Goal: Task Accomplishment & Management: Use online tool/utility

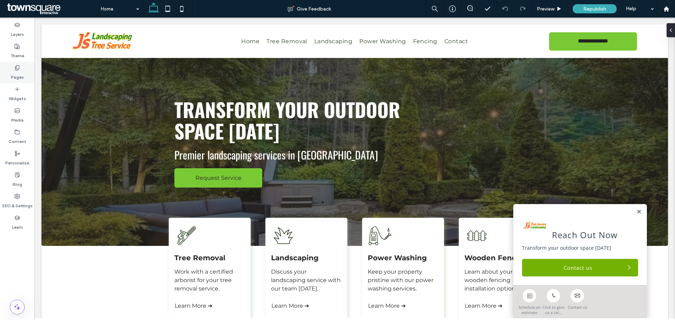
click at [31, 70] on div "Pages" at bounding box center [17, 72] width 34 height 21
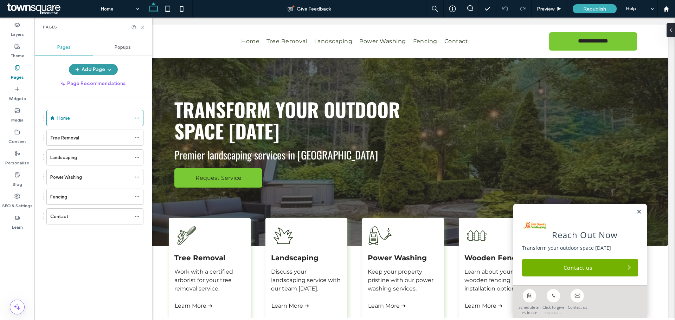
click at [80, 70] on icon "button" at bounding box center [78, 70] width 6 height 6
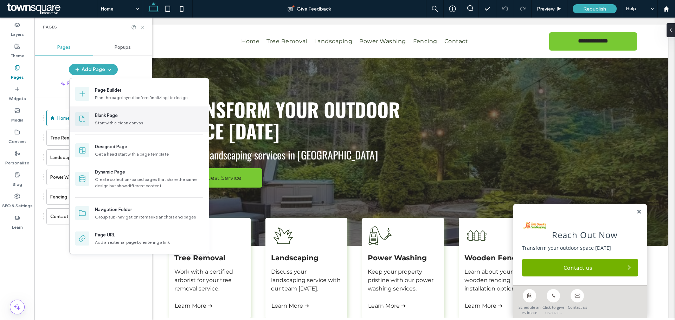
click at [107, 120] on div "Start with a clean canvas" at bounding box center [149, 123] width 108 height 6
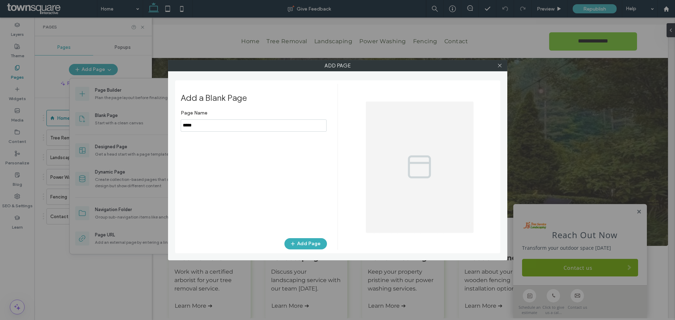
click at [207, 122] on input "notEmpty" at bounding box center [254, 126] width 146 height 12
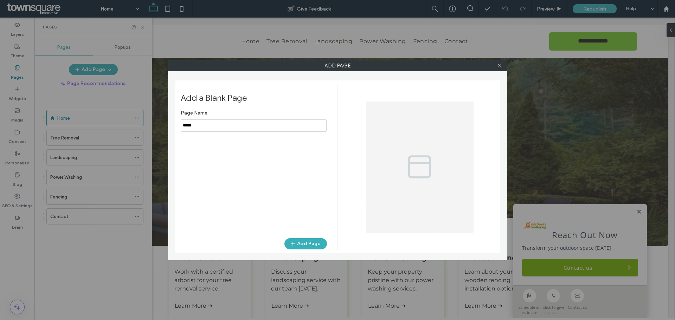
click at [207, 122] on input "notEmpty" at bounding box center [254, 126] width 146 height 12
type input "**********"
click at [316, 243] on button "Add Page" at bounding box center [305, 243] width 43 height 11
click at [66, 278] on div "Add Page Add a Blank Page Page Name Add Page" at bounding box center [337, 160] width 675 height 320
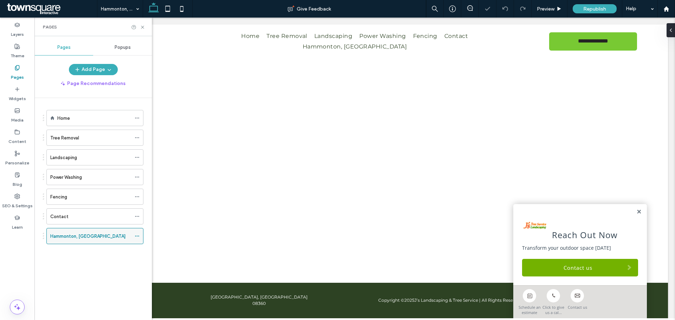
click at [136, 237] on icon at bounding box center [137, 236] width 5 height 5
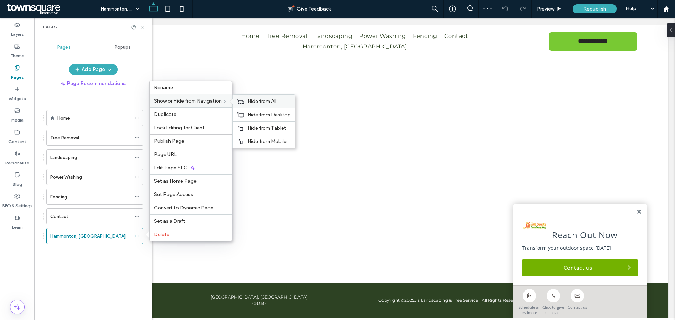
click at [243, 100] on icon at bounding box center [240, 101] width 7 height 5
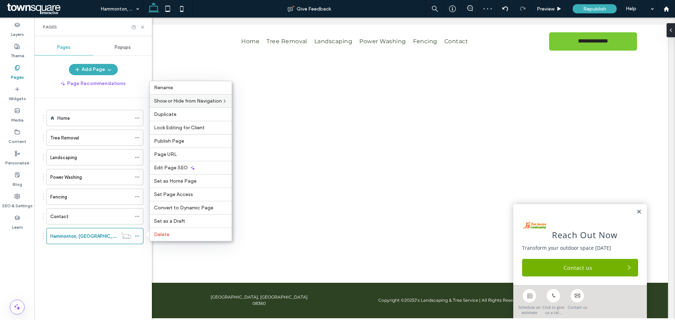
click at [96, 264] on div "Home Tree Removal Landscaping Power Washing Fencing Contact Hammonton, NJ" at bounding box center [97, 207] width 109 height 219
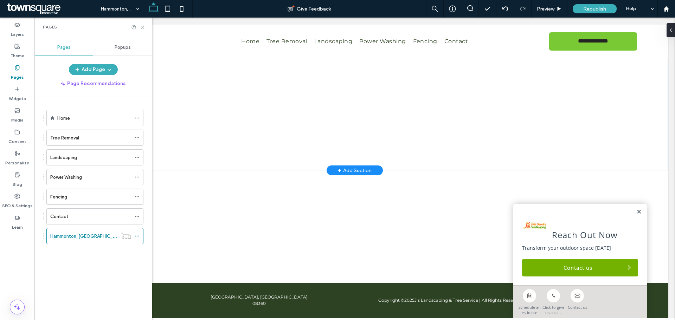
click at [361, 170] on div "+ Add Section" at bounding box center [355, 171] width 34 height 8
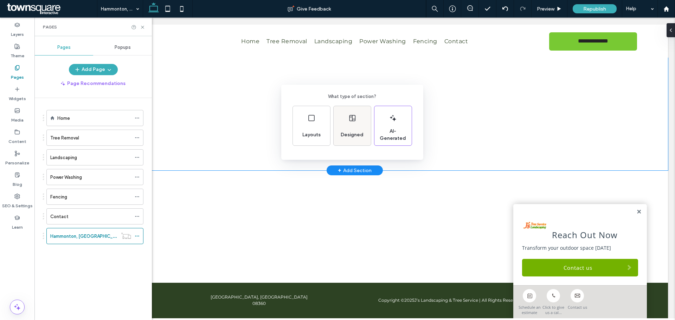
click at [355, 122] on icon at bounding box center [352, 118] width 8 height 8
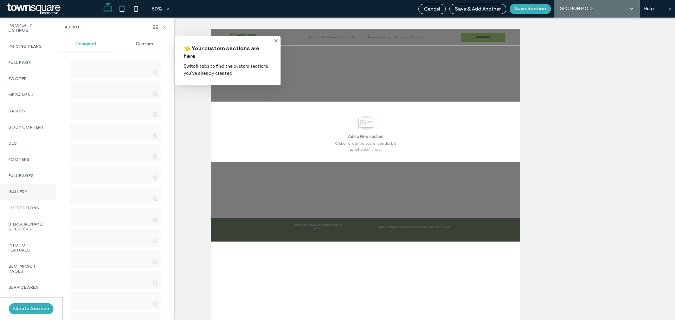
scroll to position [431, 0]
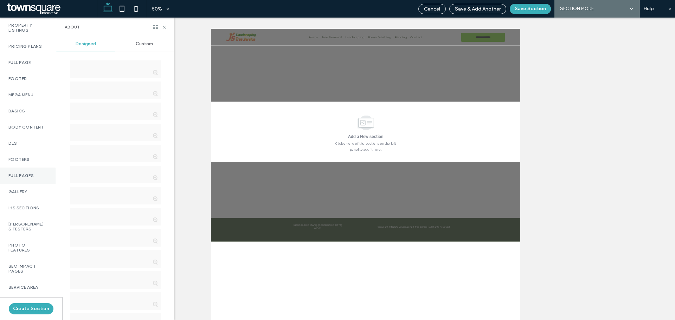
click at [23, 176] on div "Full Pages" at bounding box center [28, 176] width 56 height 16
click at [136, 44] on span "Custom" at bounding box center [144, 44] width 17 height 6
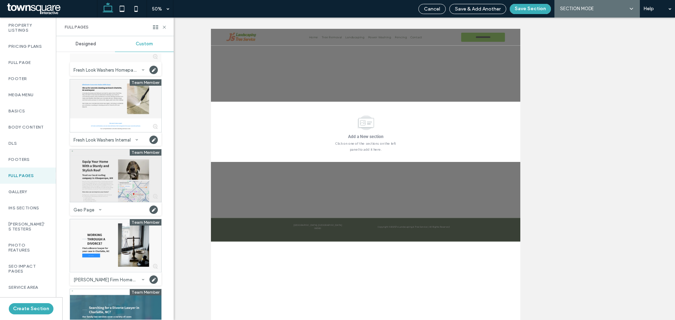
scroll to position [2426, 0]
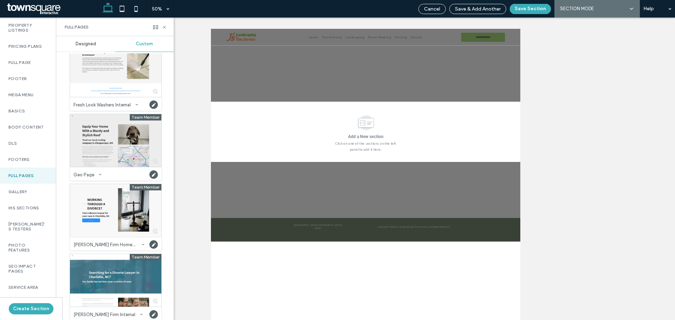
click at [107, 159] on div at bounding box center [115, 140] width 91 height 53
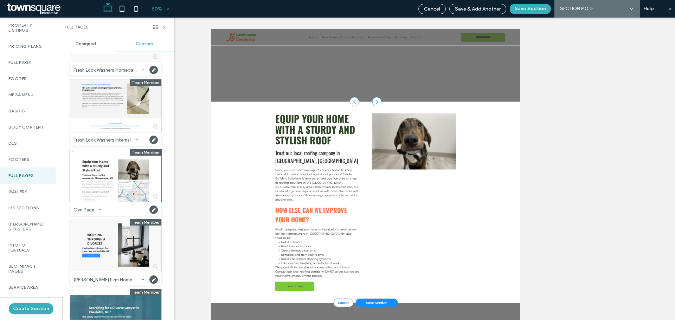
scroll to position [2461, 0]
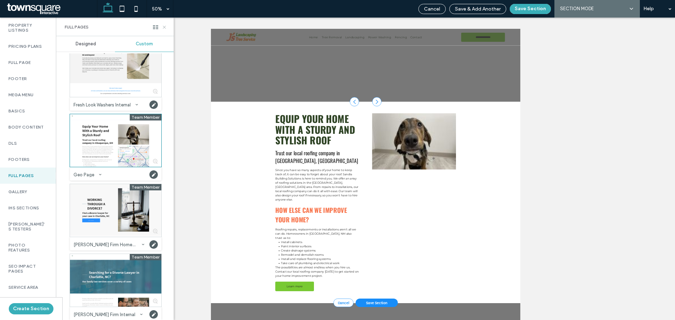
click at [166, 25] on icon at bounding box center [164, 27] width 5 height 5
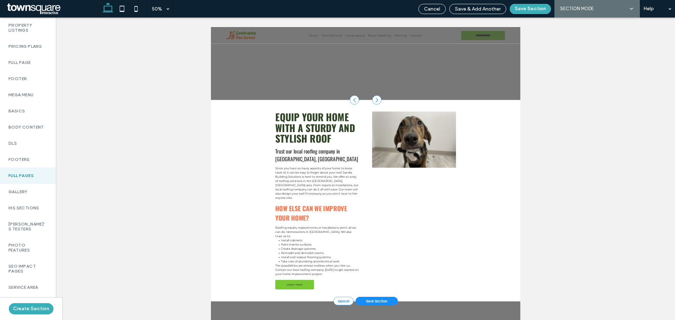
scroll to position [0, 0]
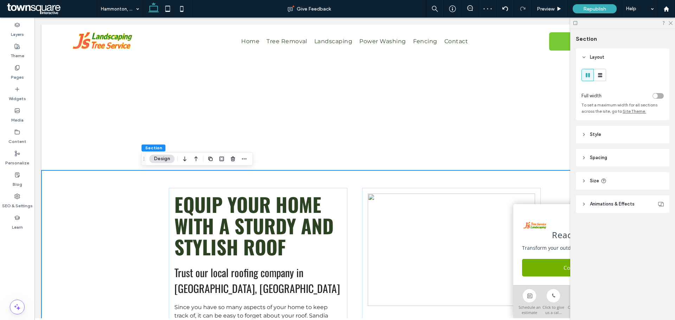
click at [670, 25] on div at bounding box center [622, 23] width 105 height 11
click at [671, 23] on use at bounding box center [671, 23] width 4 height 4
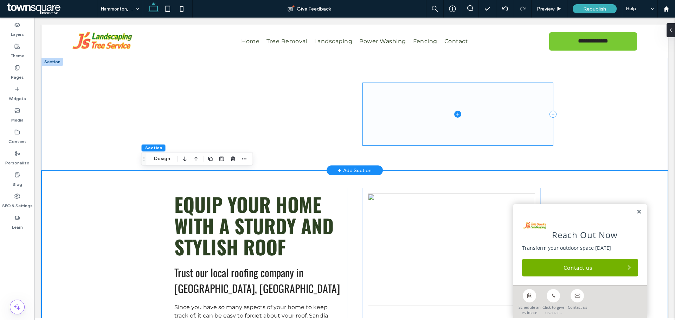
click at [439, 145] on span at bounding box center [458, 114] width 191 height 62
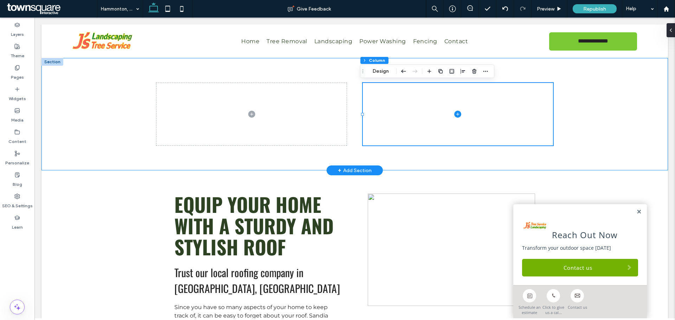
click at [576, 139] on div at bounding box center [354, 114] width 627 height 113
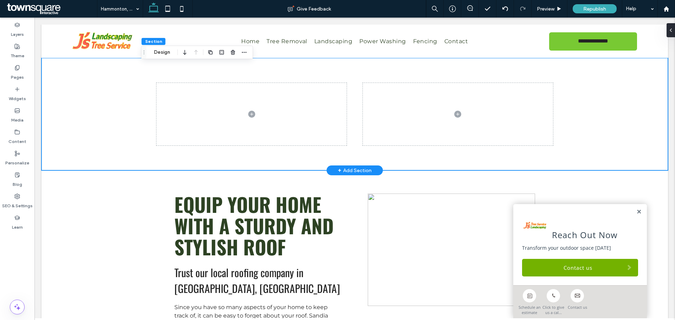
click at [534, 166] on div at bounding box center [355, 114] width 422 height 113
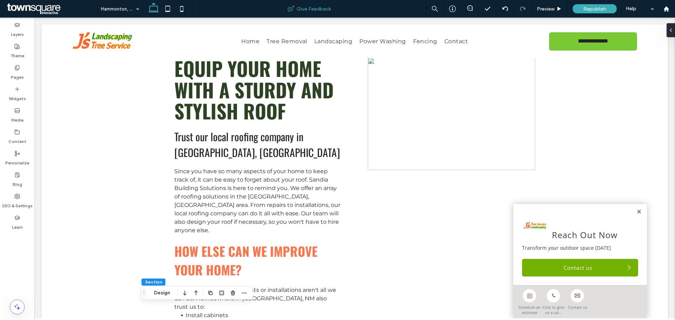
scroll to position [83, 0]
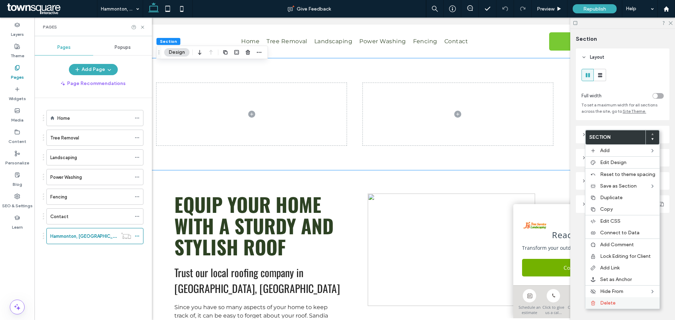
click at [604, 303] on span "Delete" at bounding box center [607, 303] width 15 height 6
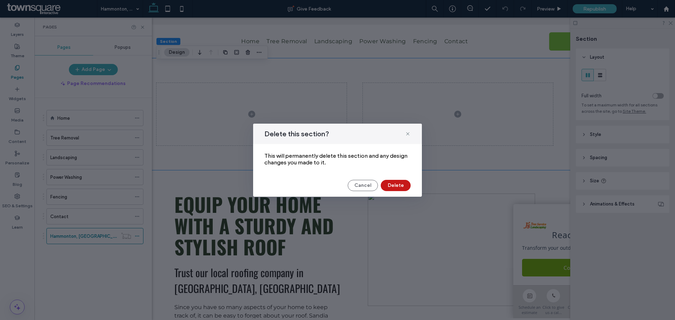
click at [386, 185] on button "Delete" at bounding box center [396, 185] width 30 height 11
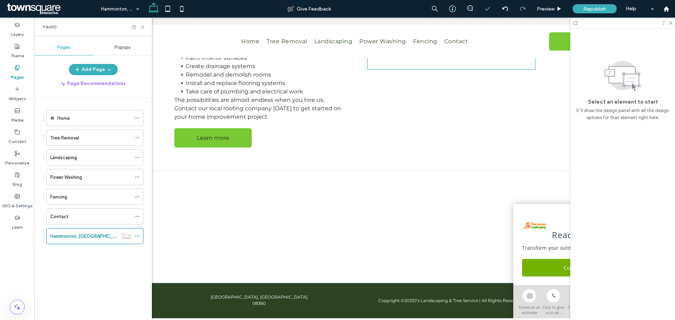
scroll to position [292, 0]
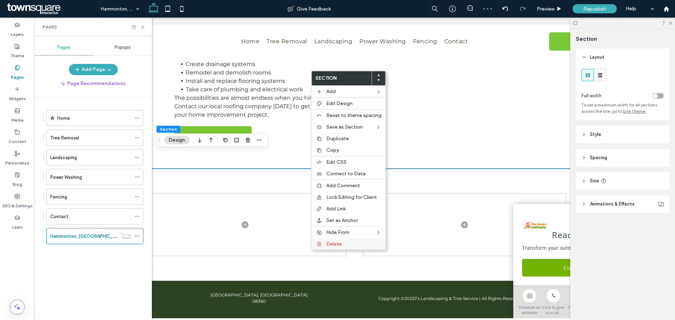
click at [342, 241] on label "Delete" at bounding box center [353, 244] width 55 height 6
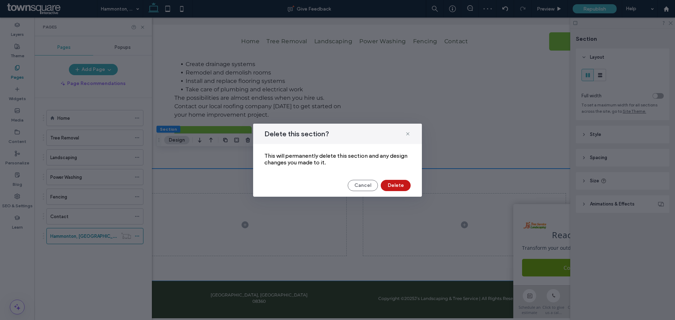
click at [401, 180] on button "Delete" at bounding box center [396, 185] width 30 height 11
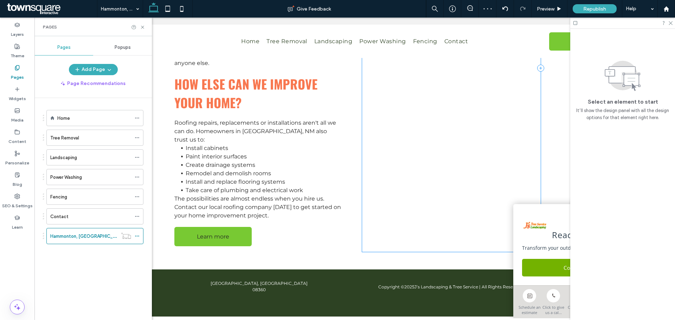
scroll to position [179, 0]
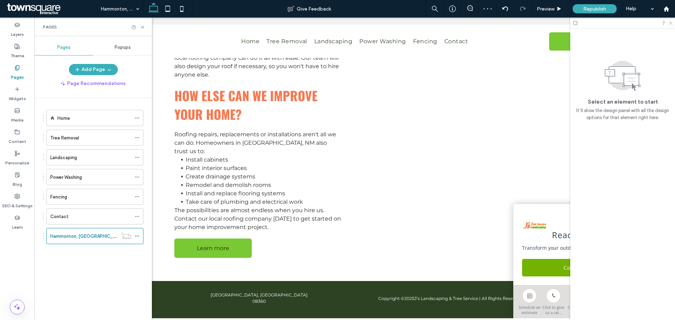
click at [670, 25] on icon at bounding box center [670, 22] width 5 height 5
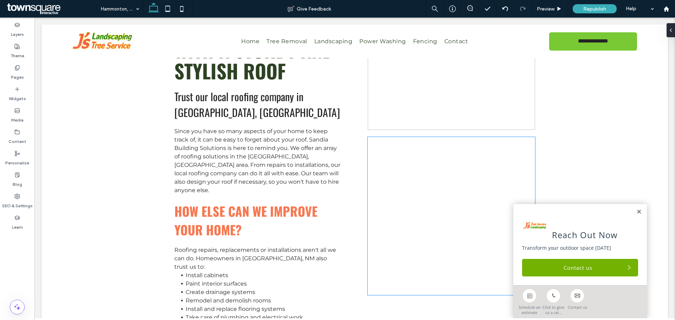
scroll to position [0, 0]
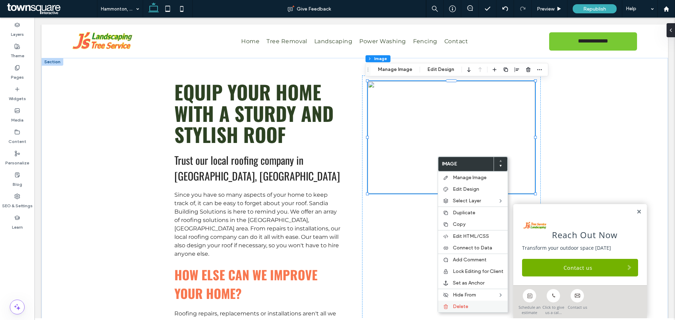
click at [465, 305] on span "Delete" at bounding box center [460, 307] width 15 height 6
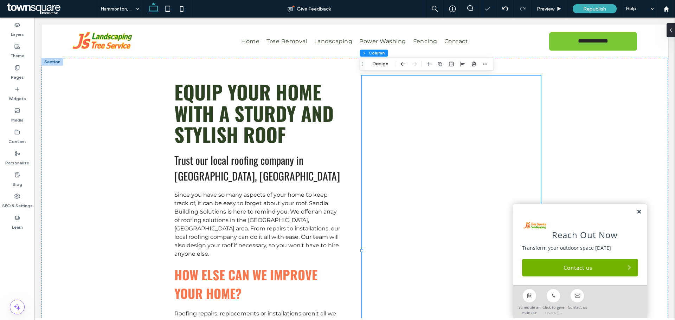
click at [636, 211] on link at bounding box center [638, 212] width 5 height 6
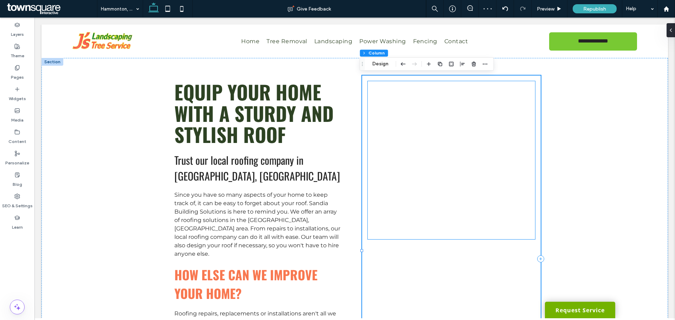
click at [437, 139] on div at bounding box center [451, 160] width 167 height 158
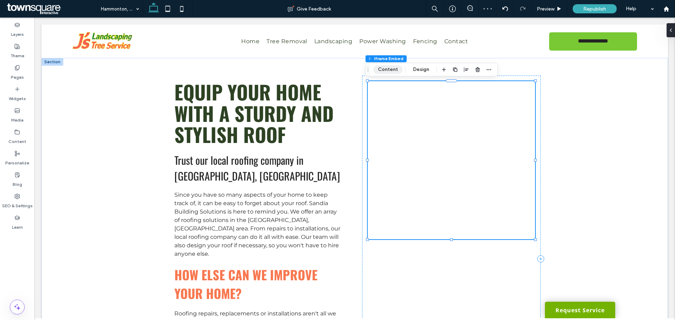
click at [391, 71] on button "Content" at bounding box center [387, 69] width 29 height 8
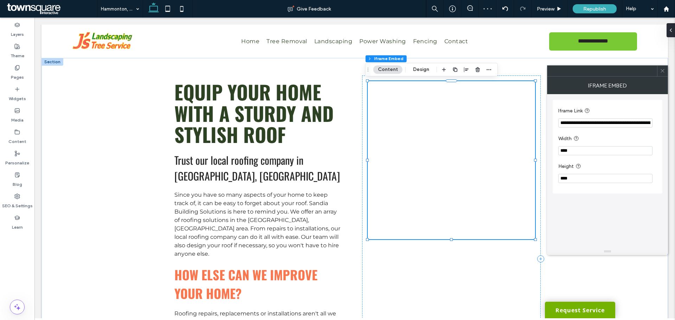
click at [600, 123] on input "**********" at bounding box center [605, 122] width 94 height 9
paste input "**********"
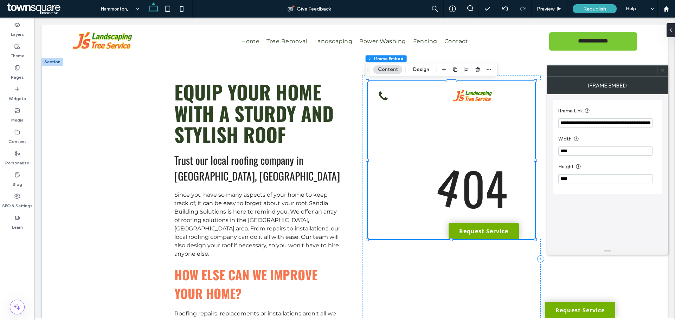
drag, startPoint x: 589, startPoint y: 123, endPoint x: 561, endPoint y: 125, distance: 27.5
click at [561, 125] on input "**********" at bounding box center [605, 122] width 94 height 9
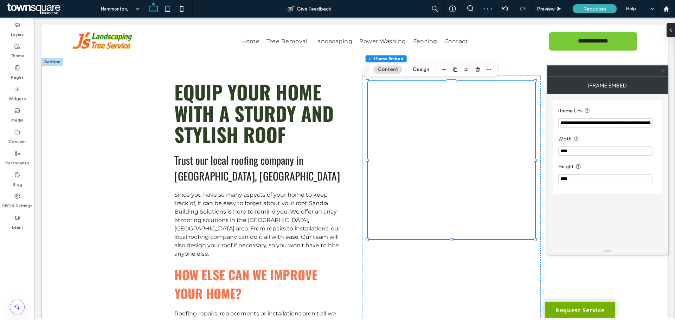
type input "**********"
click at [665, 74] on span at bounding box center [662, 71] width 5 height 11
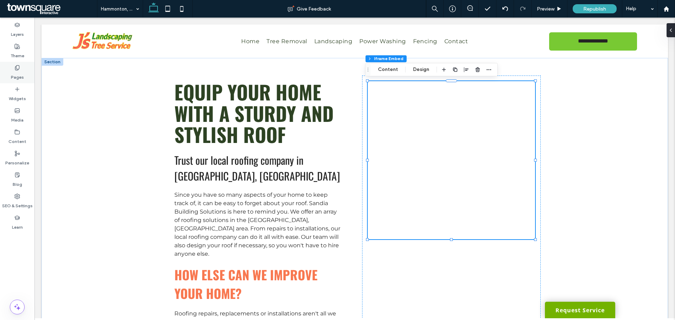
click at [20, 79] on label "Pages" at bounding box center [17, 76] width 13 height 10
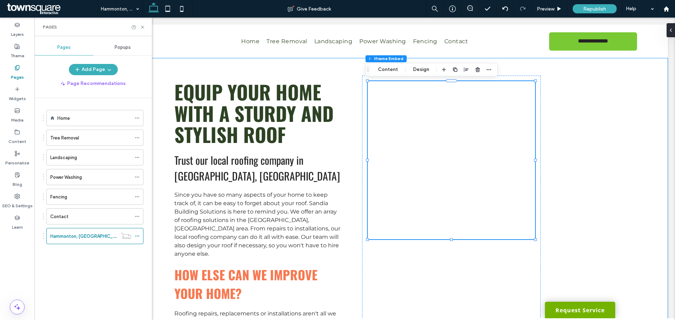
click at [626, 202] on div "Equip Your Home With a Sturdy and Stylish Roof Trust our local roofing company …" at bounding box center [354, 259] width 627 height 403
